Goal: Information Seeking & Learning: Learn about a topic

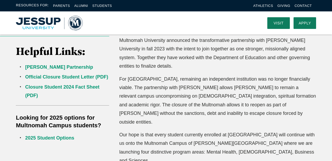
scroll to position [147, 0]
click at [32, 67] on link "[PERSON_NAME] Partnership" at bounding box center [59, 67] width 68 height 5
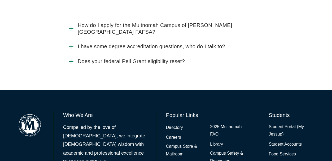
scroll to position [1323, 0]
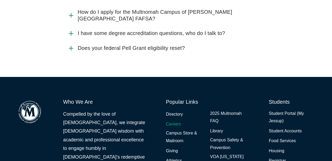
click at [171, 120] on link "Careers" at bounding box center [173, 124] width 15 height 8
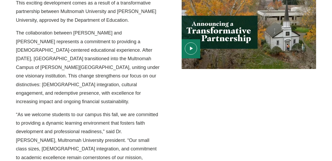
scroll to position [202, 0]
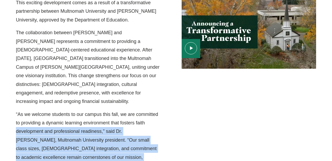
drag, startPoint x: 149, startPoint y: 99, endPoint x: 180, endPoint y: 61, distance: 48.2
click at [180, 61] on div "This exciting development comes as a result of a transformative partnership bet…" at bounding box center [166, 90] width 332 height 194
click at [181, 107] on div "Media Content" at bounding box center [243, 90] width 155 height 194
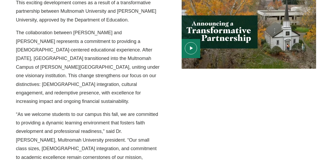
click at [25, 64] on p "The collaboration between [PERSON_NAME] and [PERSON_NAME] represents a commitme…" at bounding box center [88, 66] width 145 height 77
click at [102, 44] on p "The collaboration between [PERSON_NAME] and [PERSON_NAME] represents a commitme…" at bounding box center [88, 66] width 145 height 77
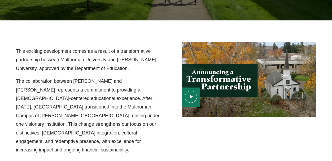
scroll to position [154, 0]
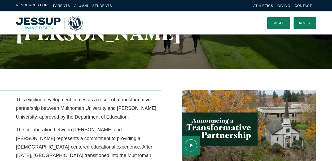
scroll to position [0, 0]
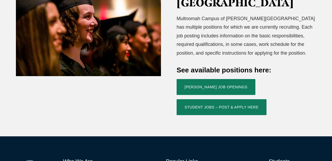
scroll to position [203, 0]
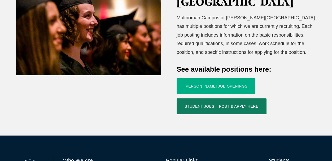
click at [196, 78] on link "Jessup Job Openings" at bounding box center [216, 86] width 79 height 16
